Goal: Transaction & Acquisition: Book appointment/travel/reservation

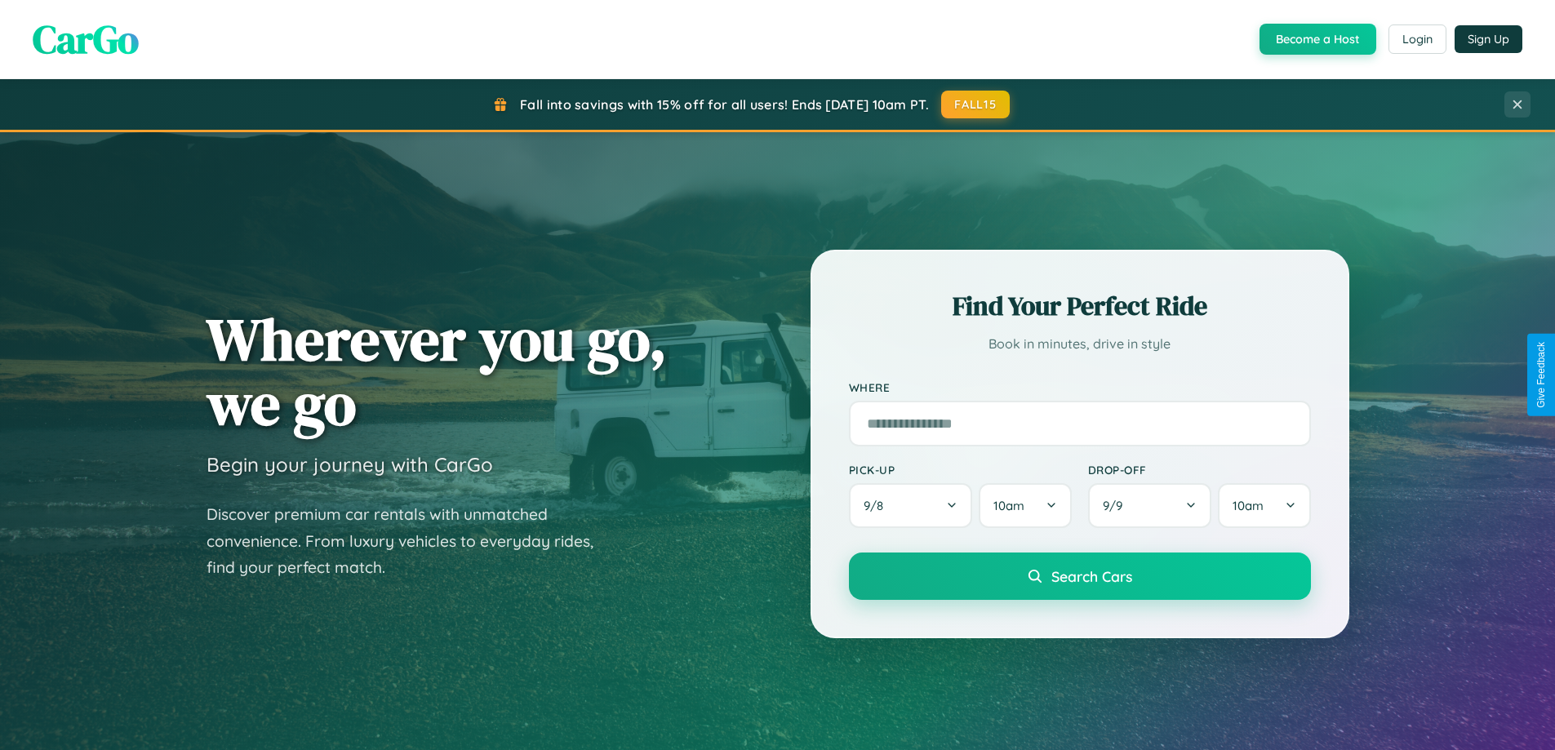
scroll to position [3141, 0]
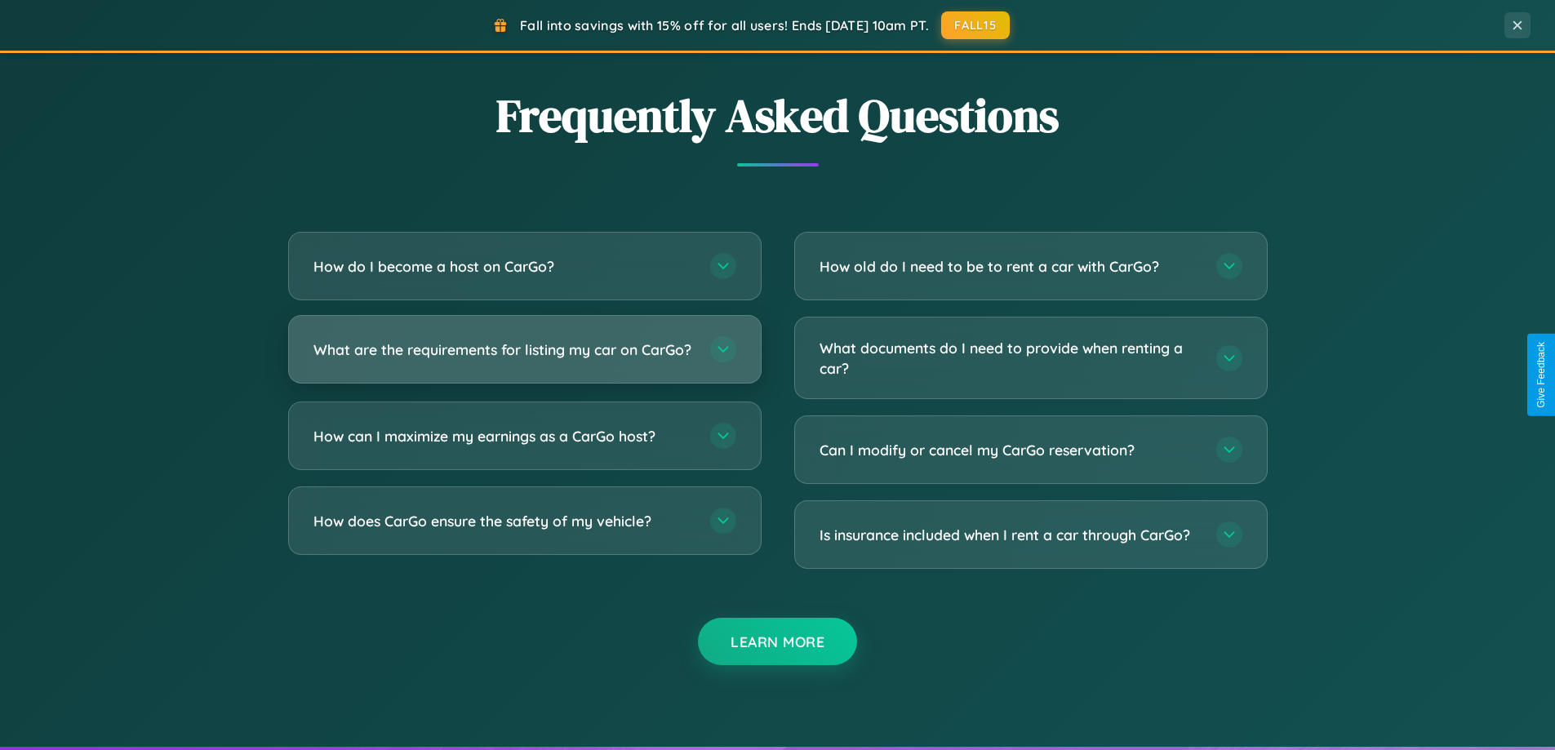
click at [524, 356] on h3 "What are the requirements for listing my car on CarGo?" at bounding box center [503, 350] width 380 height 20
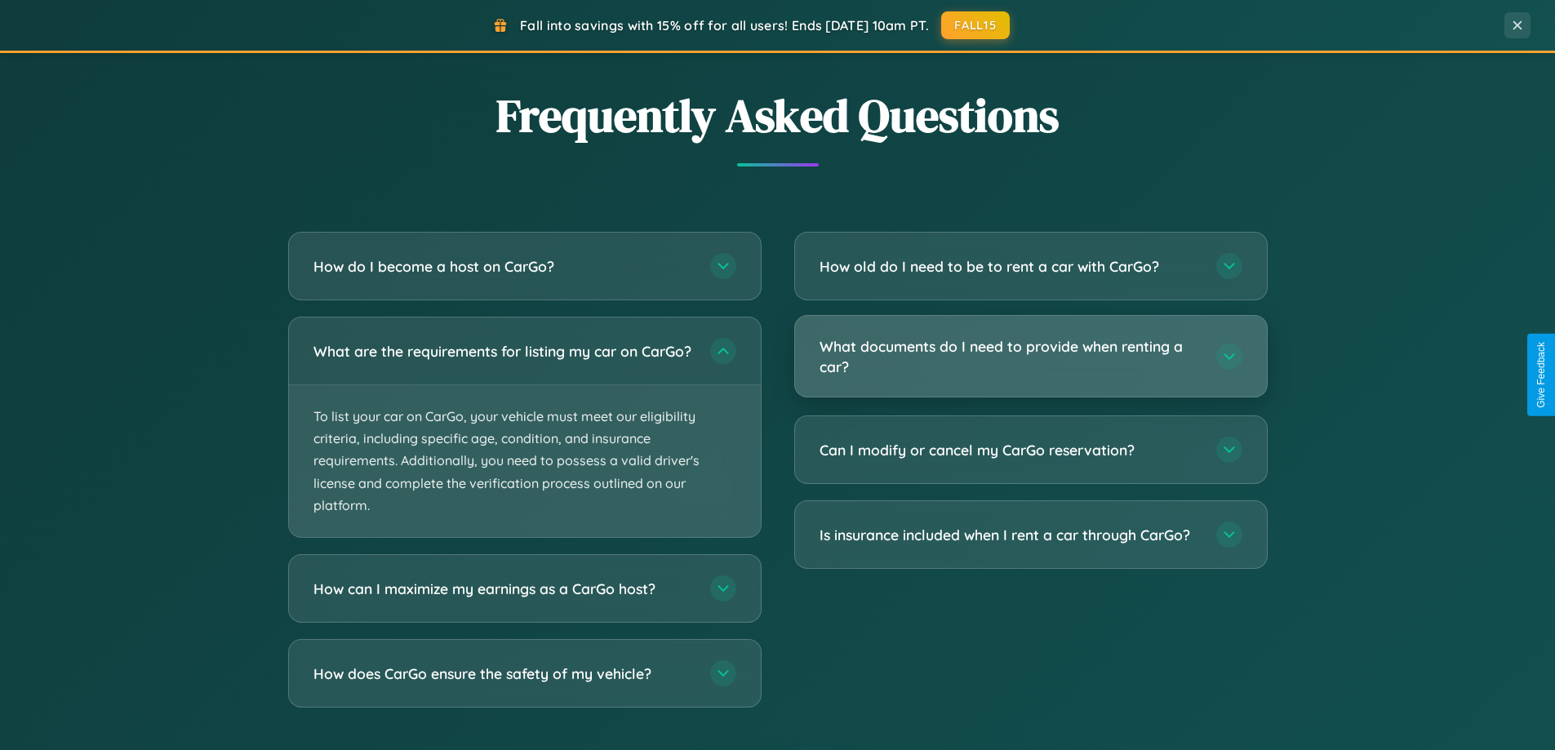
click at [1030, 357] on h3 "What documents do I need to provide when renting a car?" at bounding box center [1009, 356] width 380 height 40
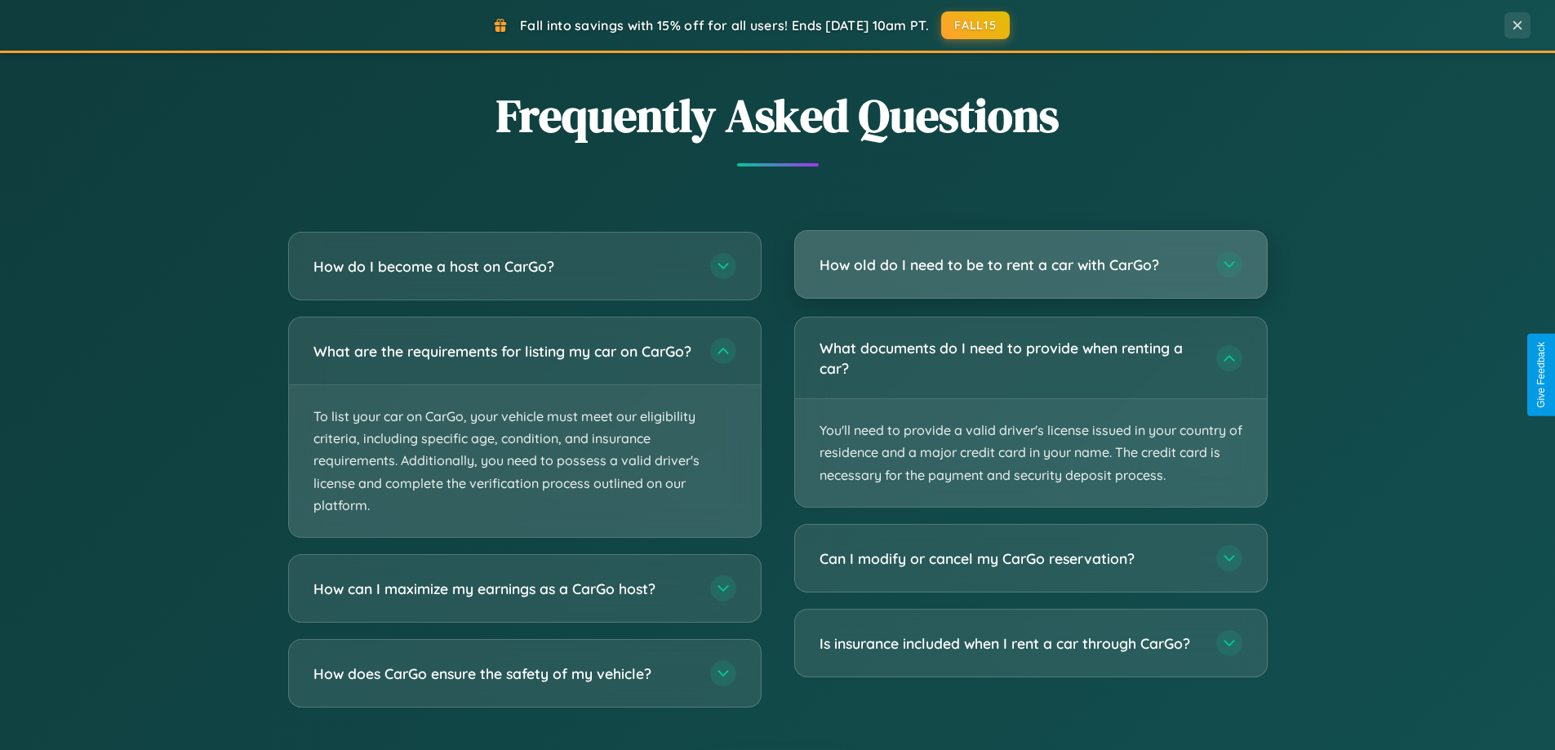
click at [1030, 266] on h3 "How old do I need to be to rent a car with CarGo?" at bounding box center [1009, 265] width 380 height 20
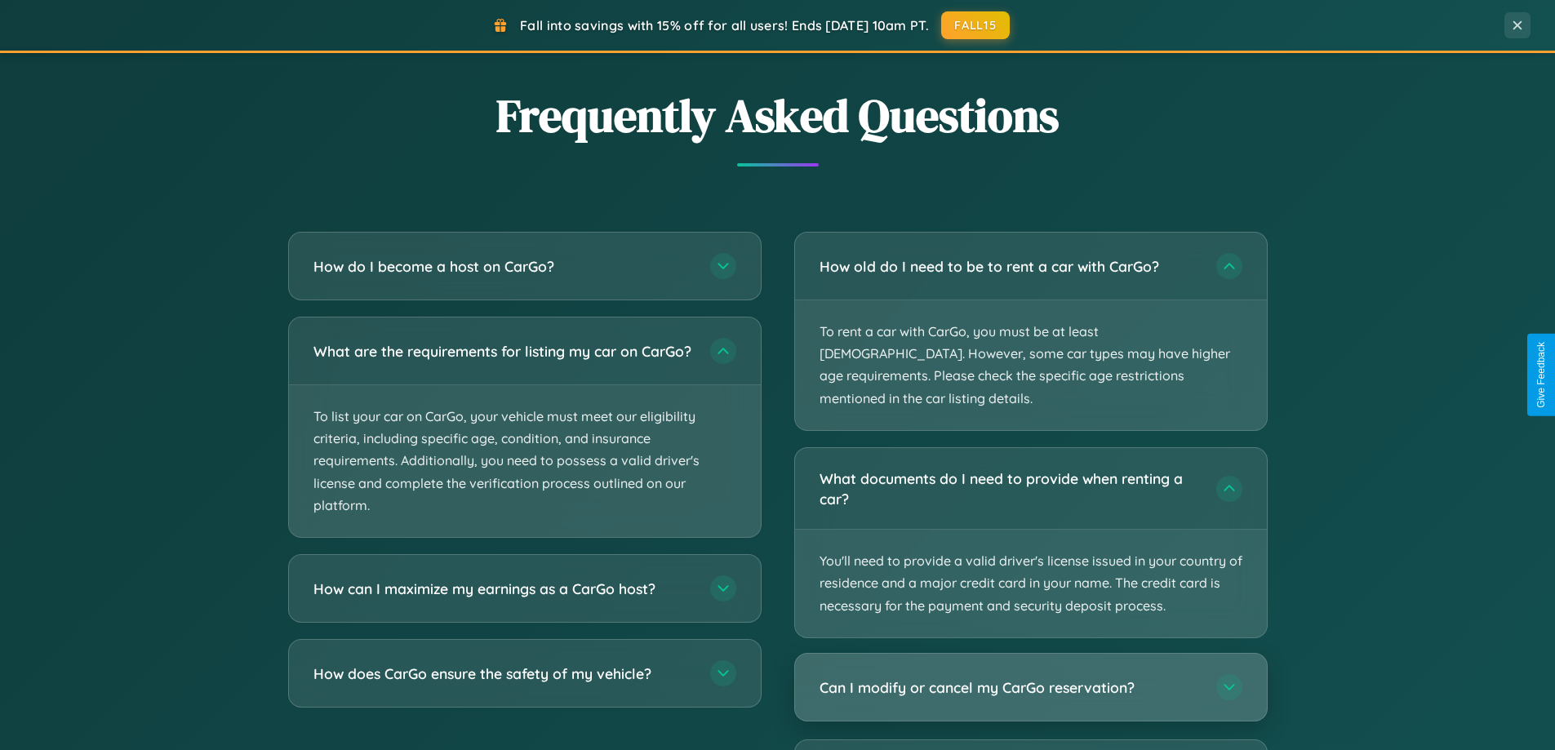
click at [1030, 677] on h3 "Can I modify or cancel my CarGo reservation?" at bounding box center [1009, 687] width 380 height 20
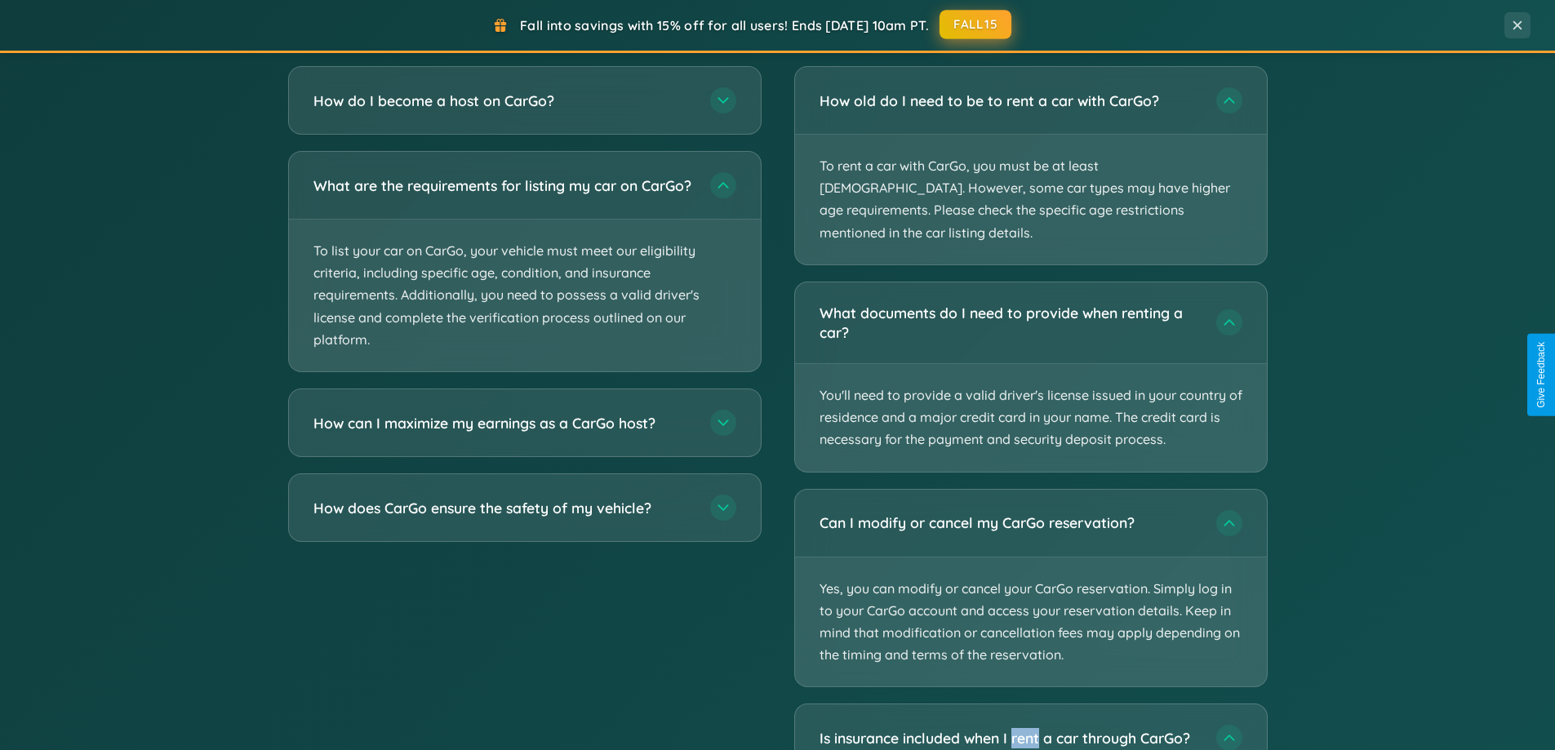
click at [976, 25] on button "FALL15" at bounding box center [975, 24] width 72 height 29
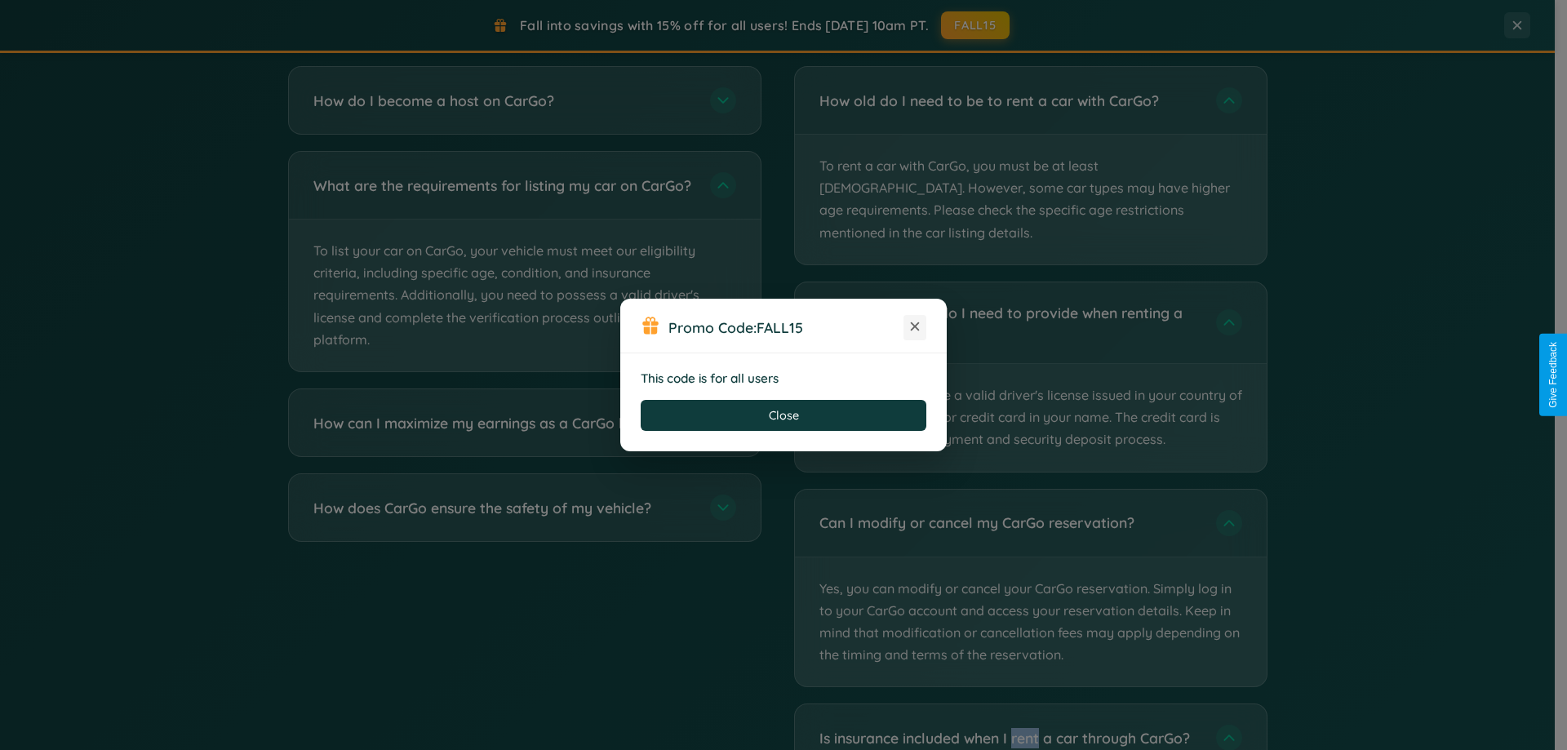
click at [915, 327] on icon at bounding box center [915, 326] width 16 height 16
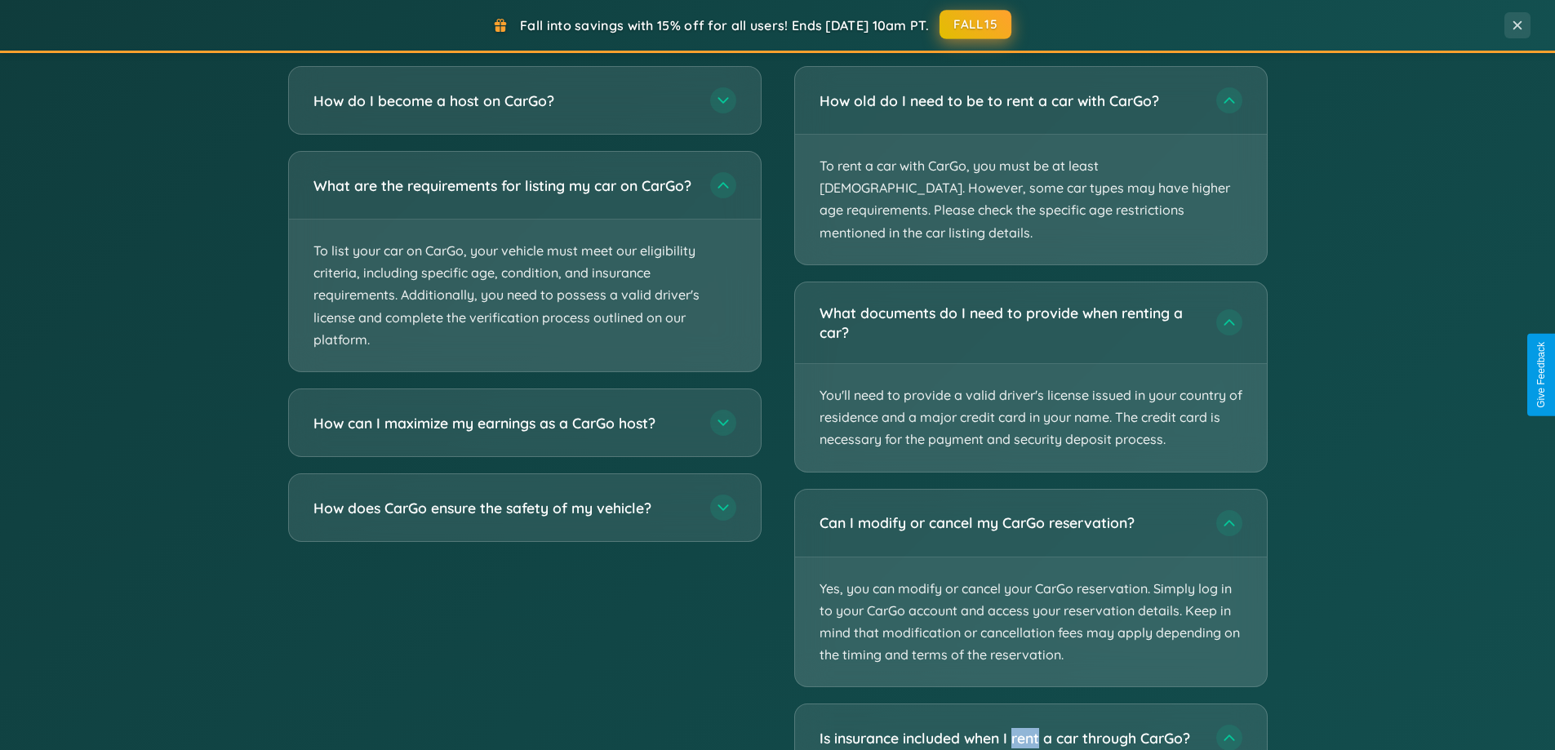
click at [976, 24] on button "FALL15" at bounding box center [975, 24] width 72 height 29
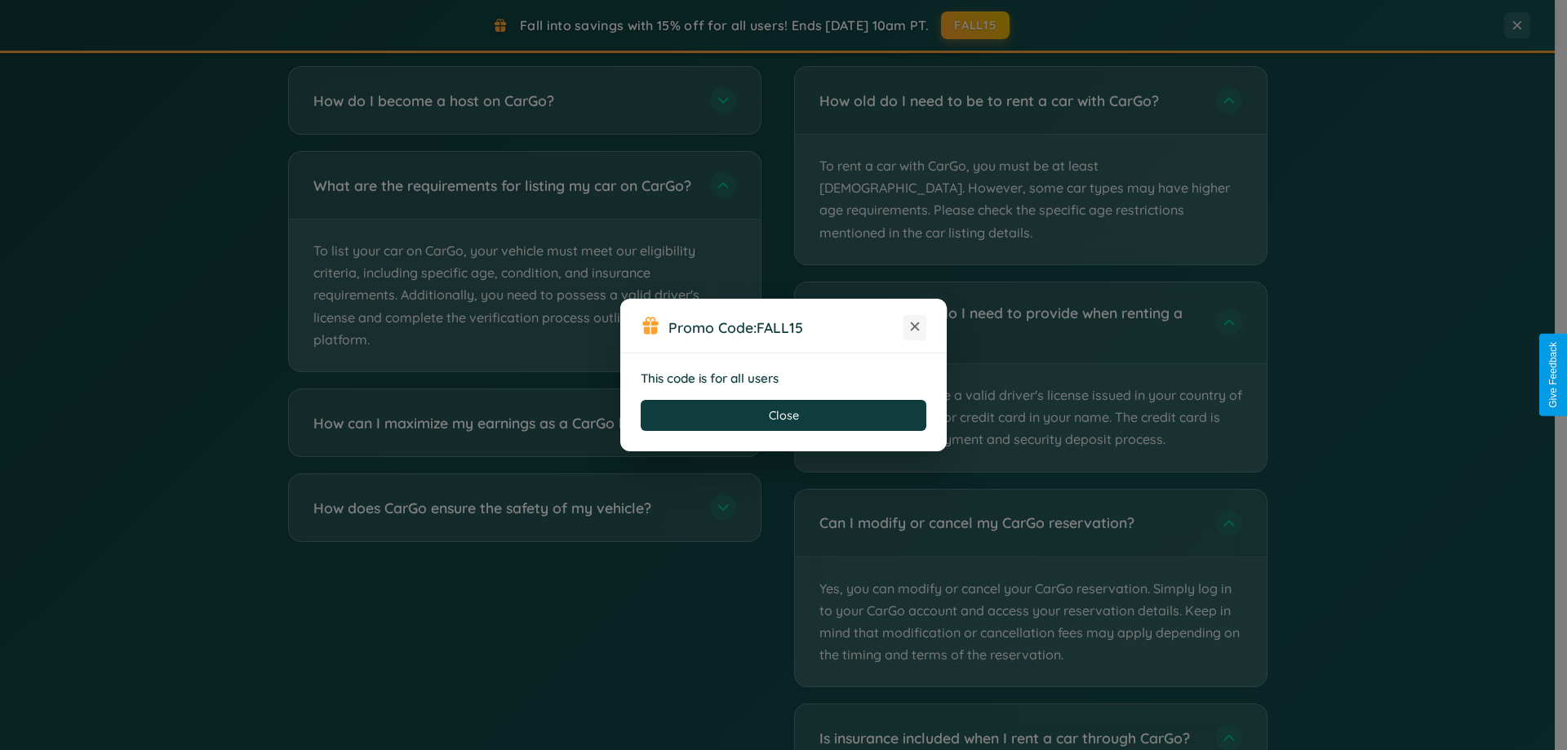
click at [915, 327] on icon at bounding box center [915, 326] width 16 height 16
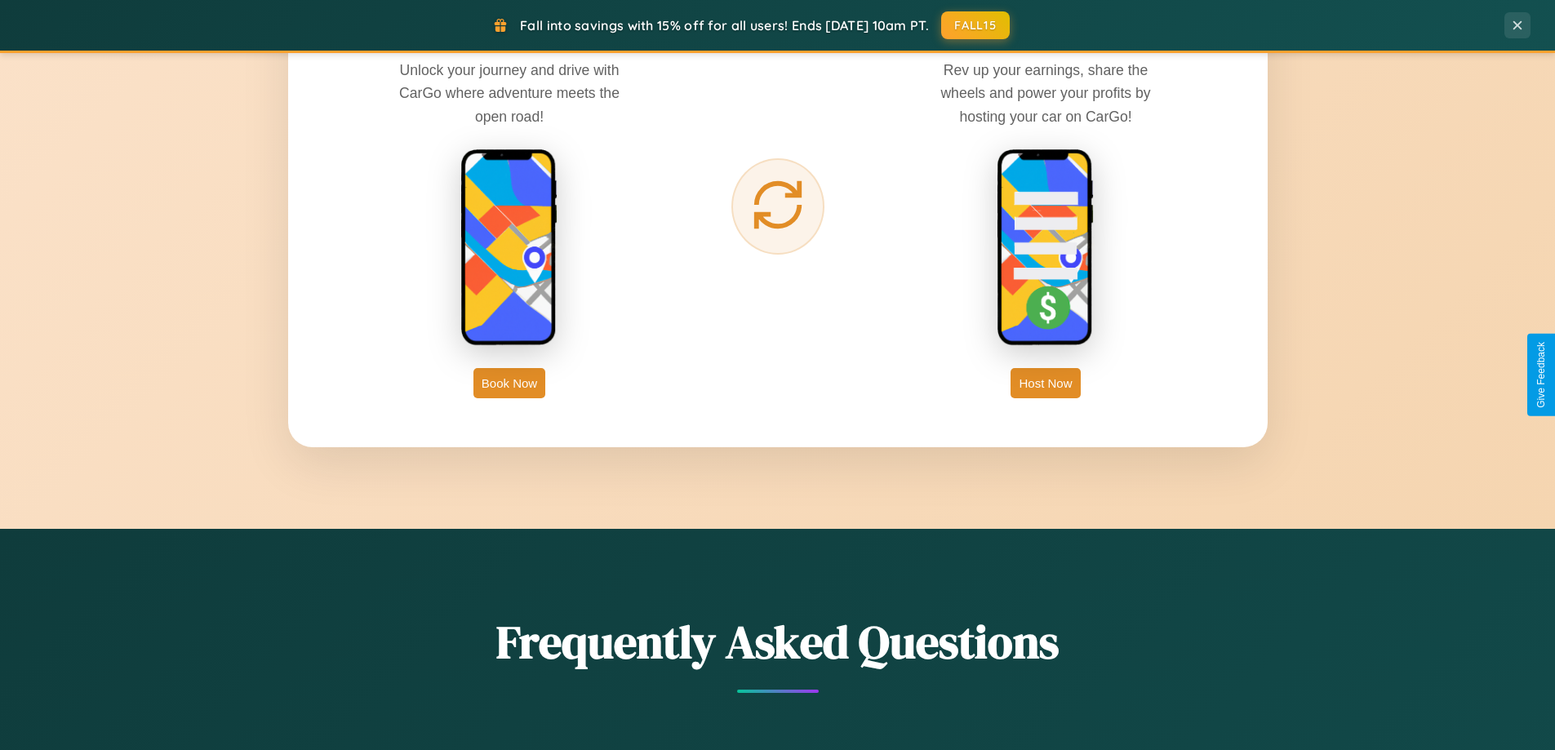
scroll to position [704, 0]
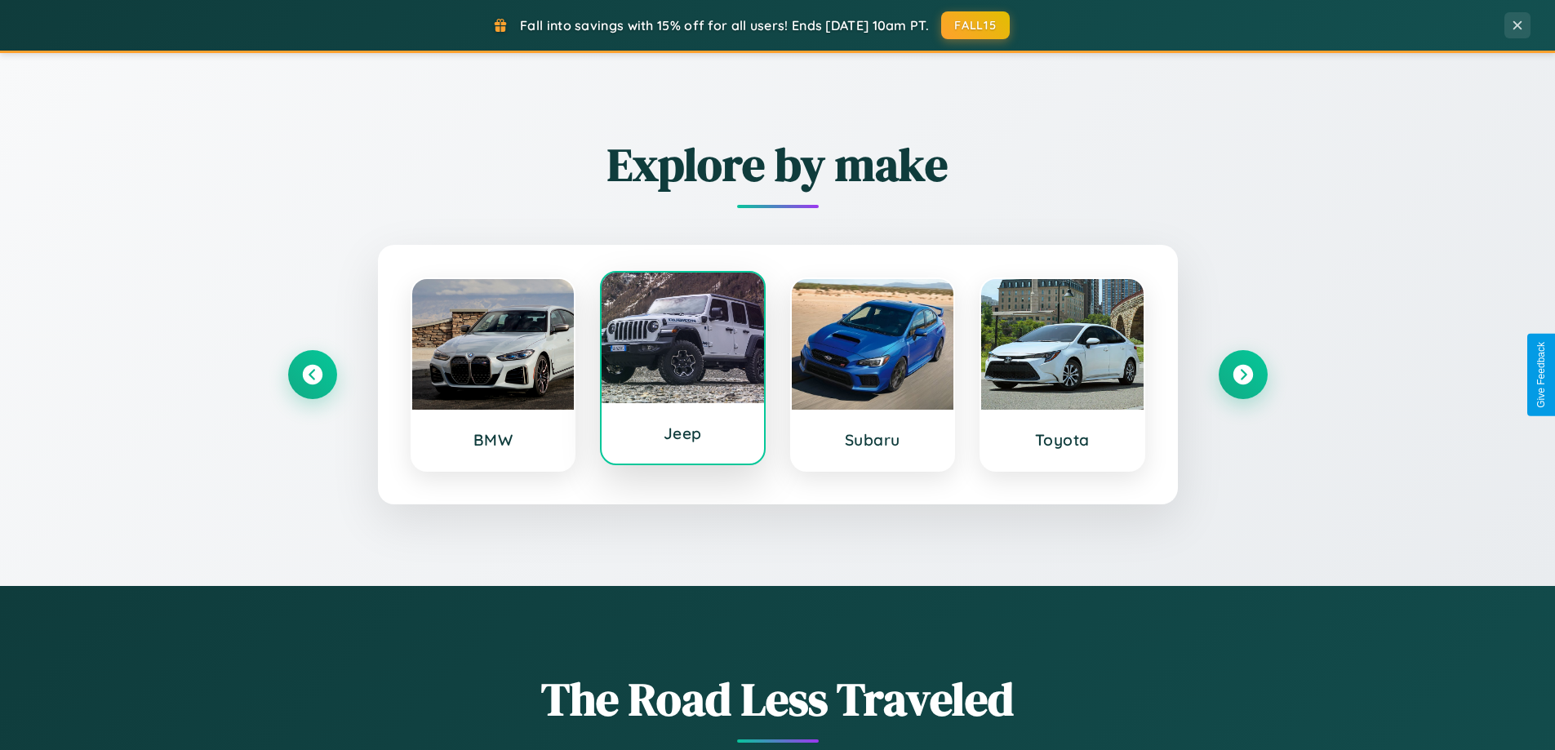
click at [682, 370] on div at bounding box center [683, 338] width 162 height 131
